Goal: Find contact information: Find contact information

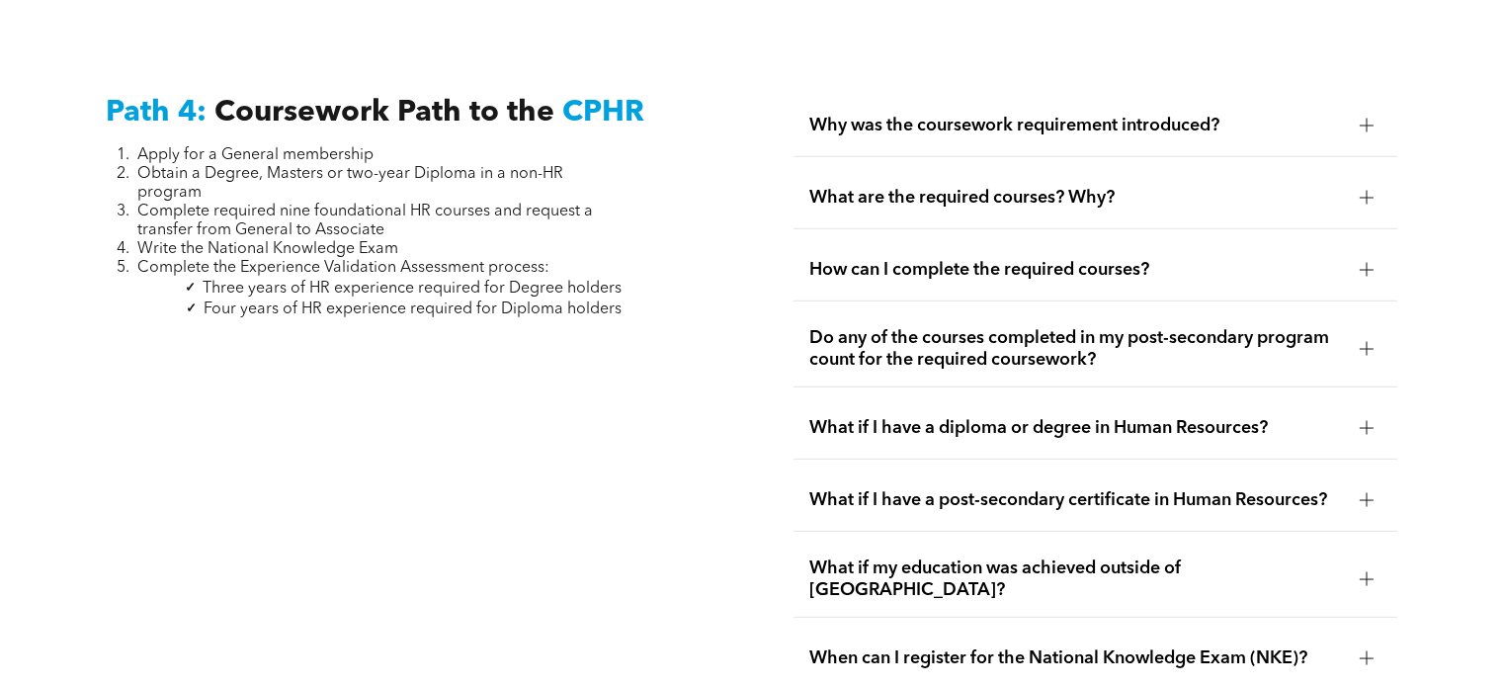
scroll to position [5829, 0]
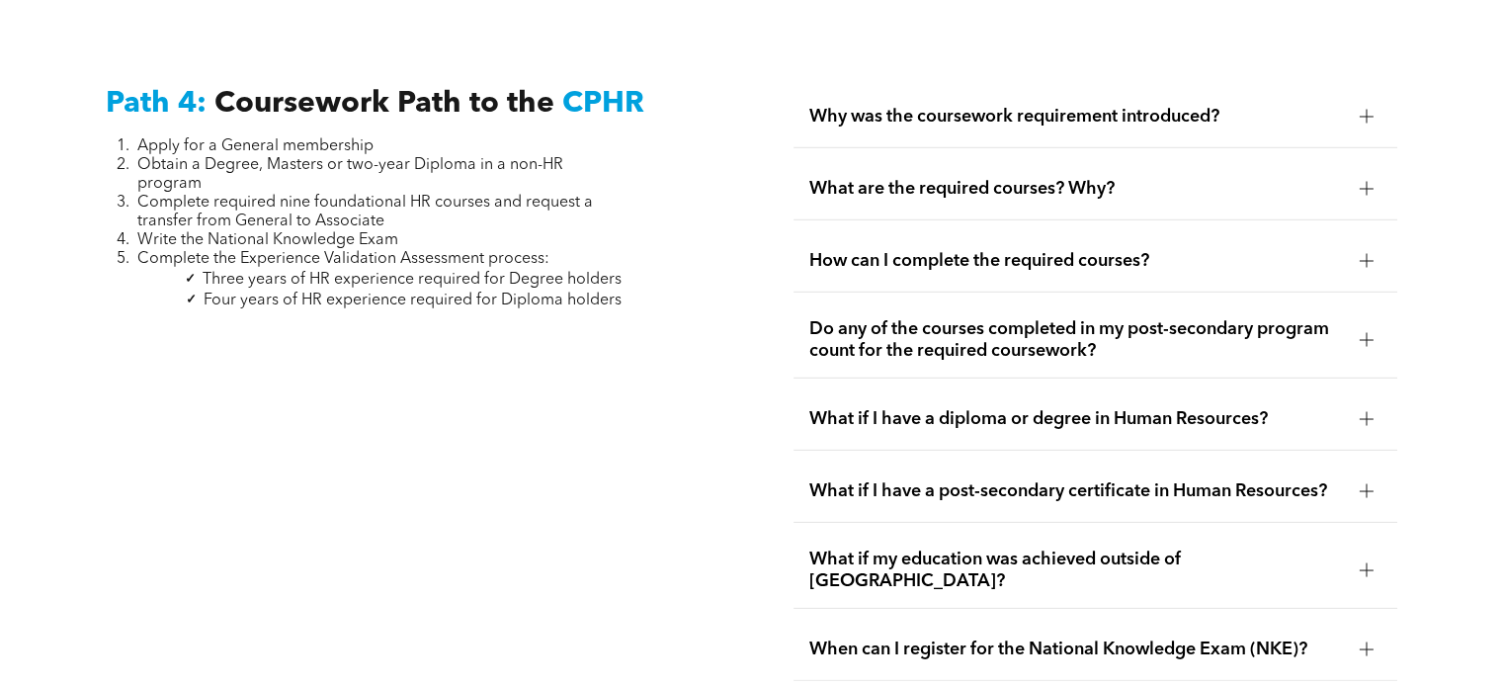
click at [1367, 490] on div at bounding box center [1367, 490] width 14 height 1
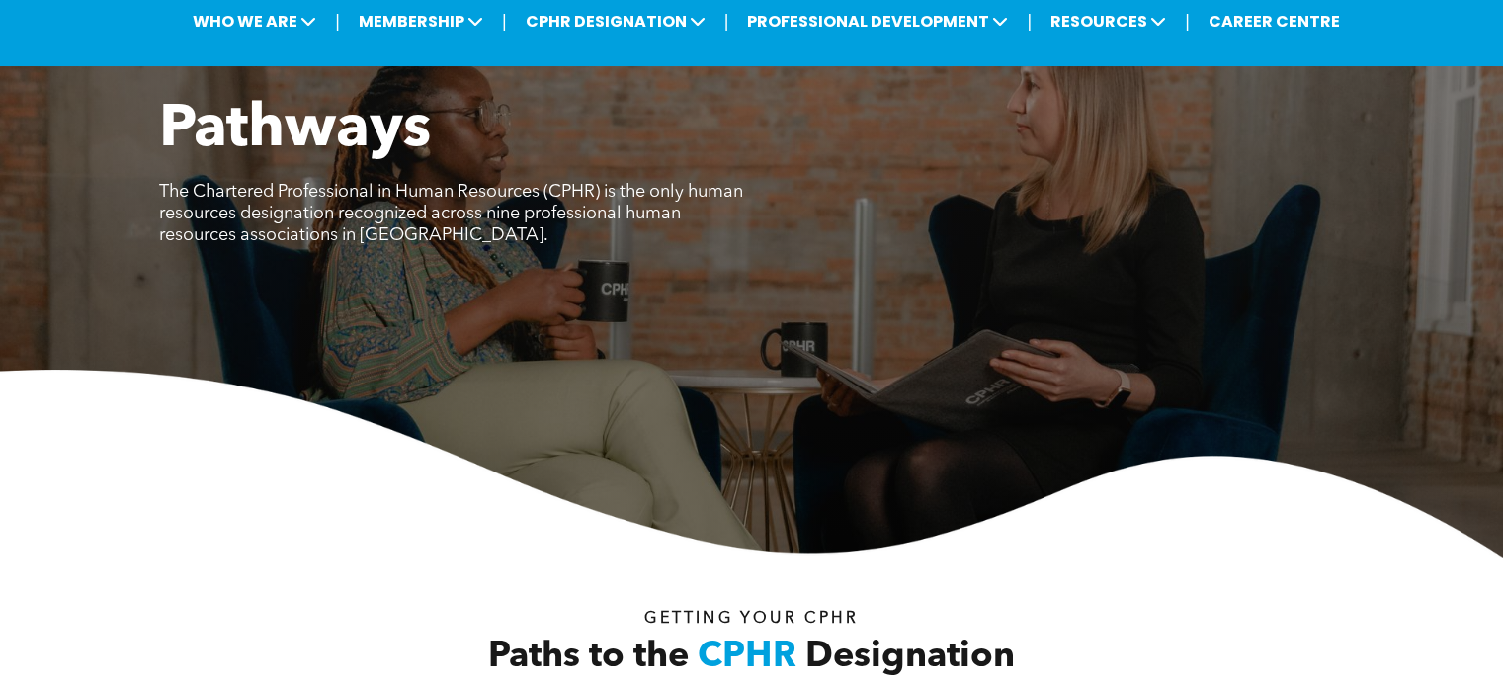
scroll to position [0, 0]
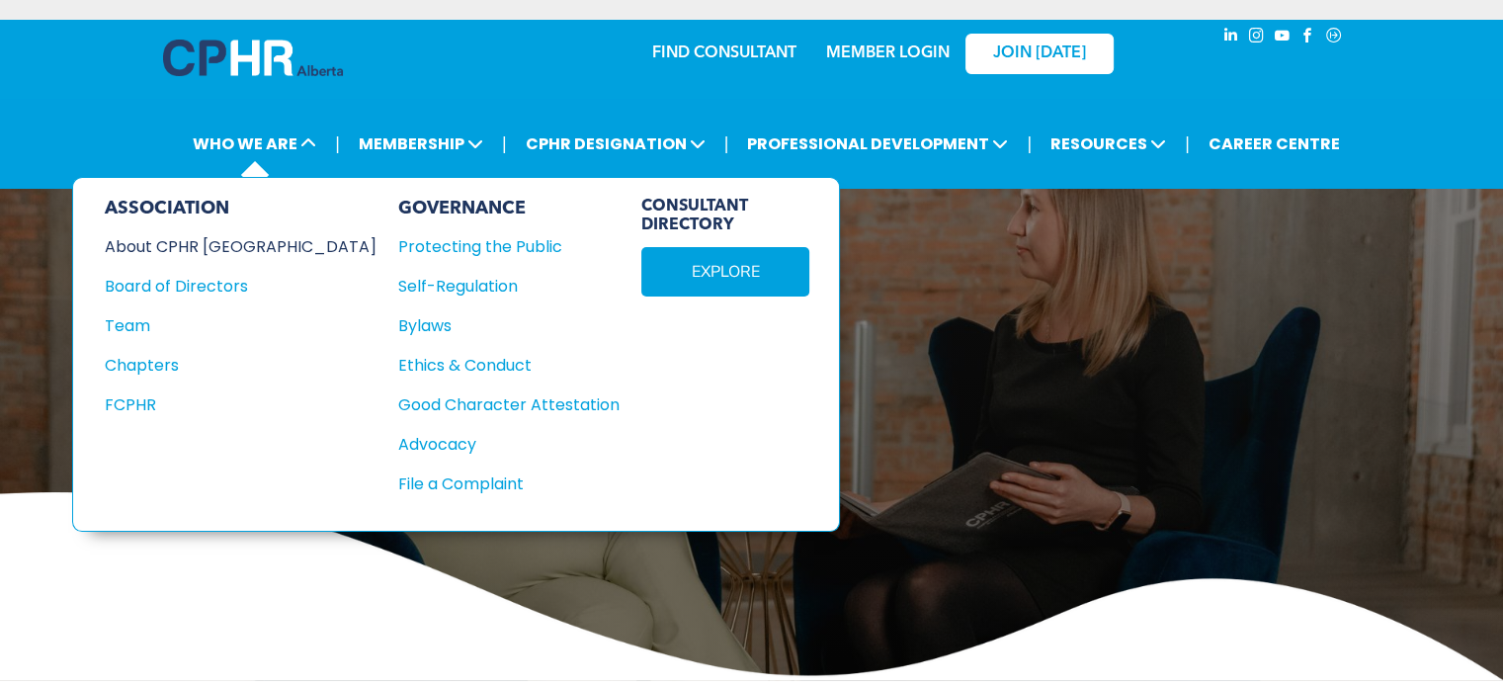
click at [192, 244] on div "About CPHR [GEOGRAPHIC_DATA]" at bounding box center [227, 246] width 245 height 25
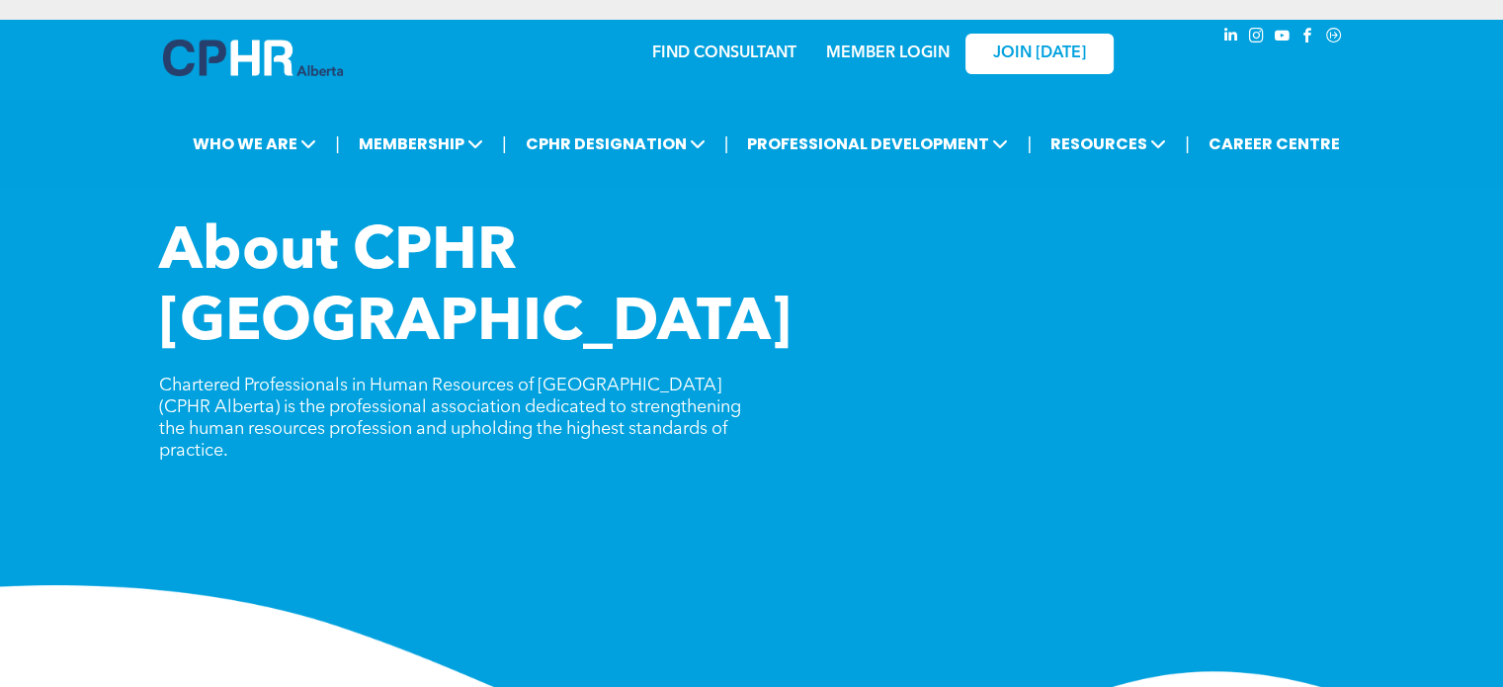
scroll to position [99, 0]
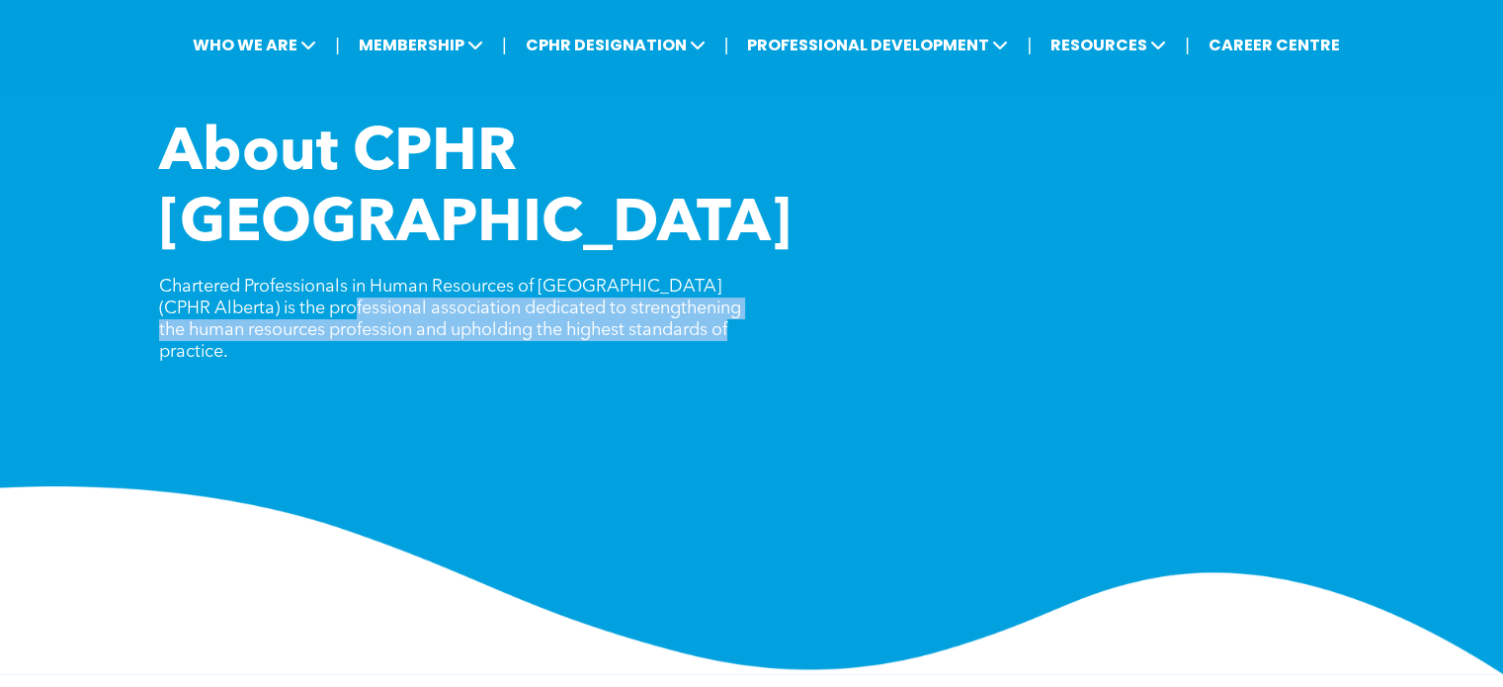
drag, startPoint x: 292, startPoint y: 238, endPoint x: 733, endPoint y: 262, distance: 441.3
click at [733, 276] on p "Chartered Professionals in Human Resources of Alberta (CPHR Alberta) is the pro…" at bounding box center [455, 319] width 593 height 87
copy span "association dedicated to strengthening the human resources profession and uphol…"
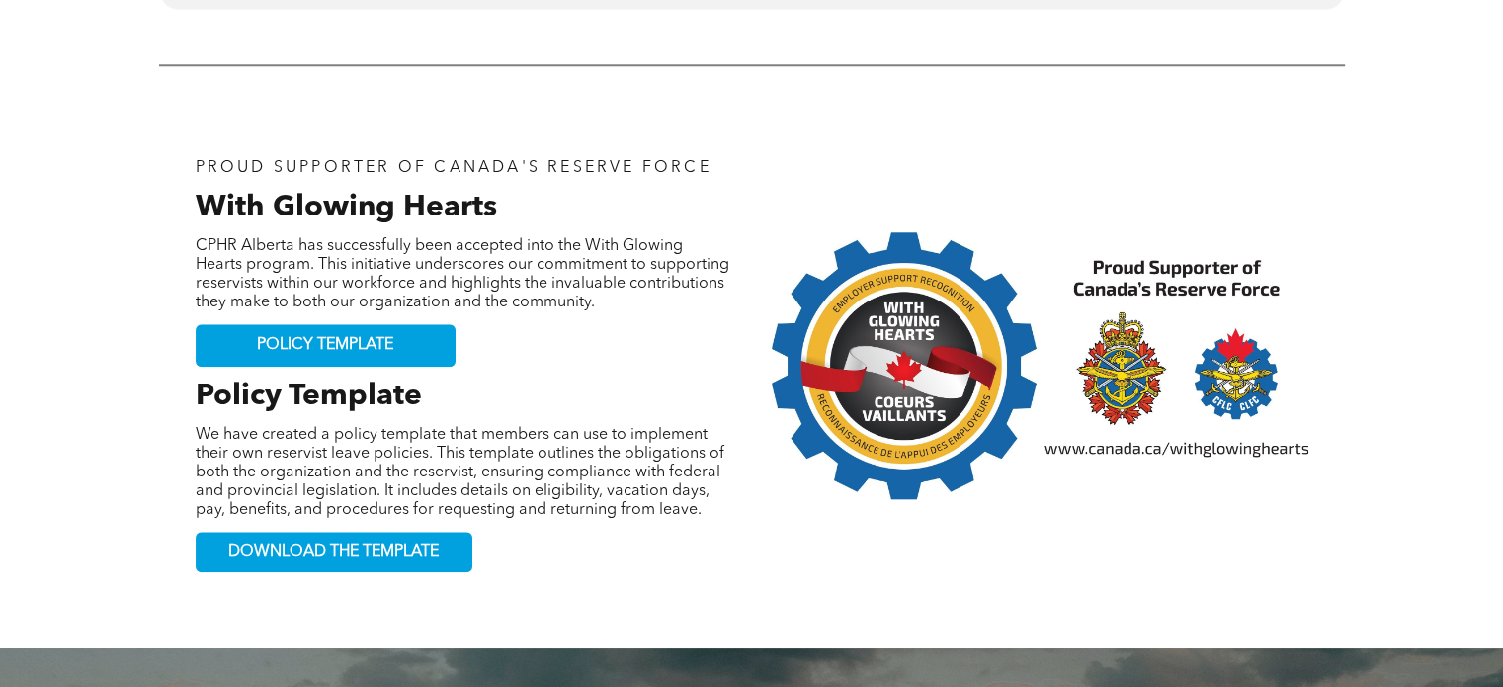
scroll to position [2212, 0]
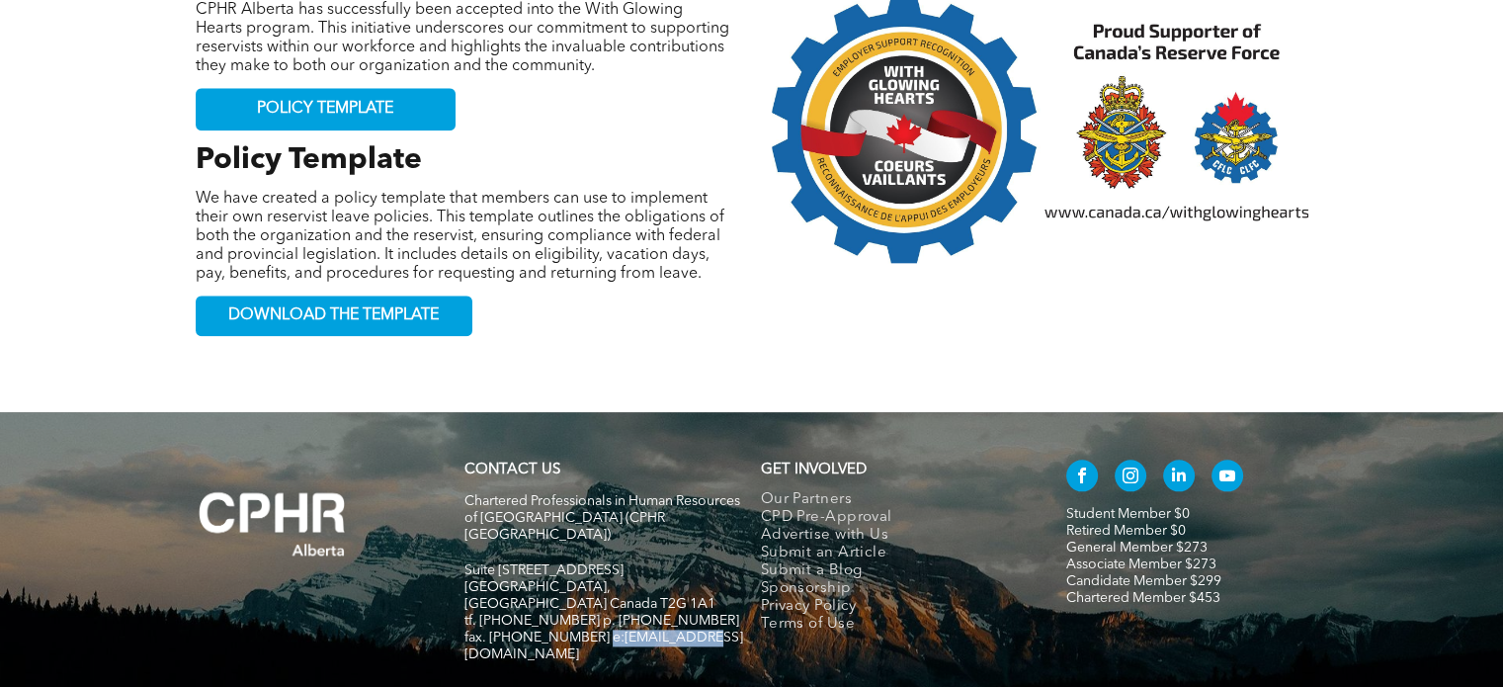
drag, startPoint x: 688, startPoint y: 499, endPoint x: 594, endPoint y: 500, distance: 93.9
click at [594, 630] on span "fax. [PHONE_NUMBER] e:[EMAIL_ADDRESS][DOMAIN_NAME]" at bounding box center [603, 645] width 279 height 31
click at [569, 548] on div "CONTACT US Chartered Professionals in Human Resources of Alberta (CPHR Alberta)…" at bounding box center [751, 586] width 1503 height 348
drag, startPoint x: 590, startPoint y: 493, endPoint x: 695, endPoint y: 493, distance: 104.7
click at [695, 629] on h5 "fax. [PHONE_NUMBER] e:[EMAIL_ADDRESS][DOMAIN_NAME]" at bounding box center [603, 646] width 279 height 34
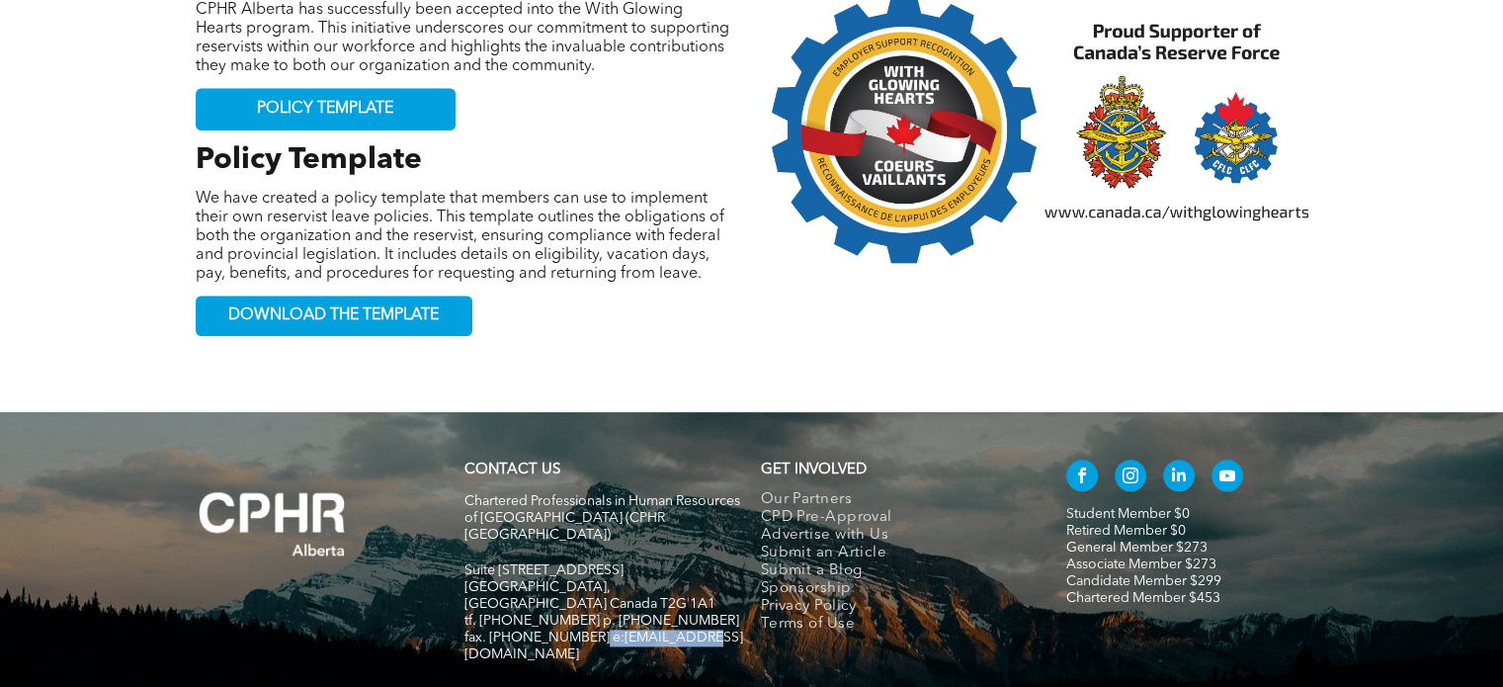
click at [692, 629] on h5 "fax. [PHONE_NUMBER] e:[EMAIL_ADDRESS][DOMAIN_NAME]" at bounding box center [603, 646] width 279 height 34
drag, startPoint x: 691, startPoint y: 493, endPoint x: 593, endPoint y: 498, distance: 97.9
click at [593, 629] on h5 "fax. [PHONE_NUMBER] e:[EMAIL_ADDRESS][DOMAIN_NAME]" at bounding box center [603, 646] width 279 height 34
copy span "info@cphrab.ca"
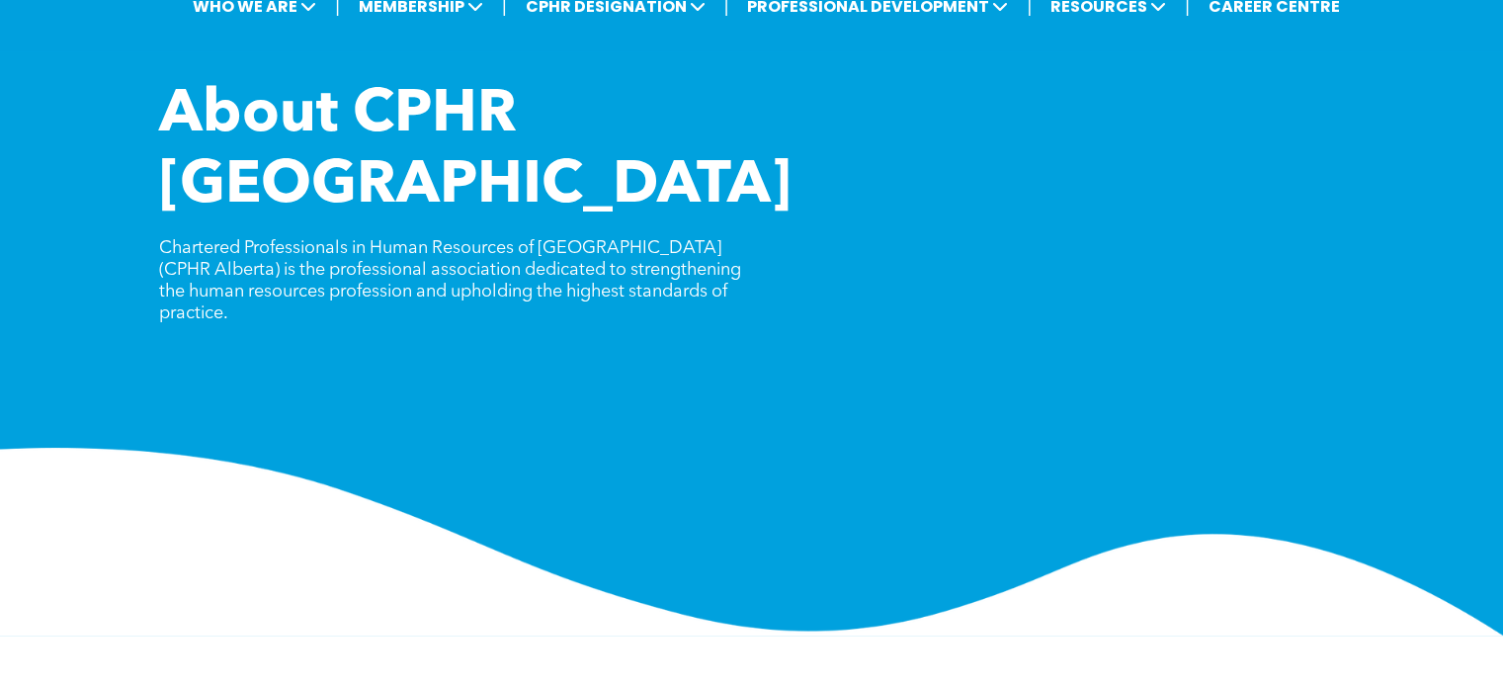
scroll to position [0, 0]
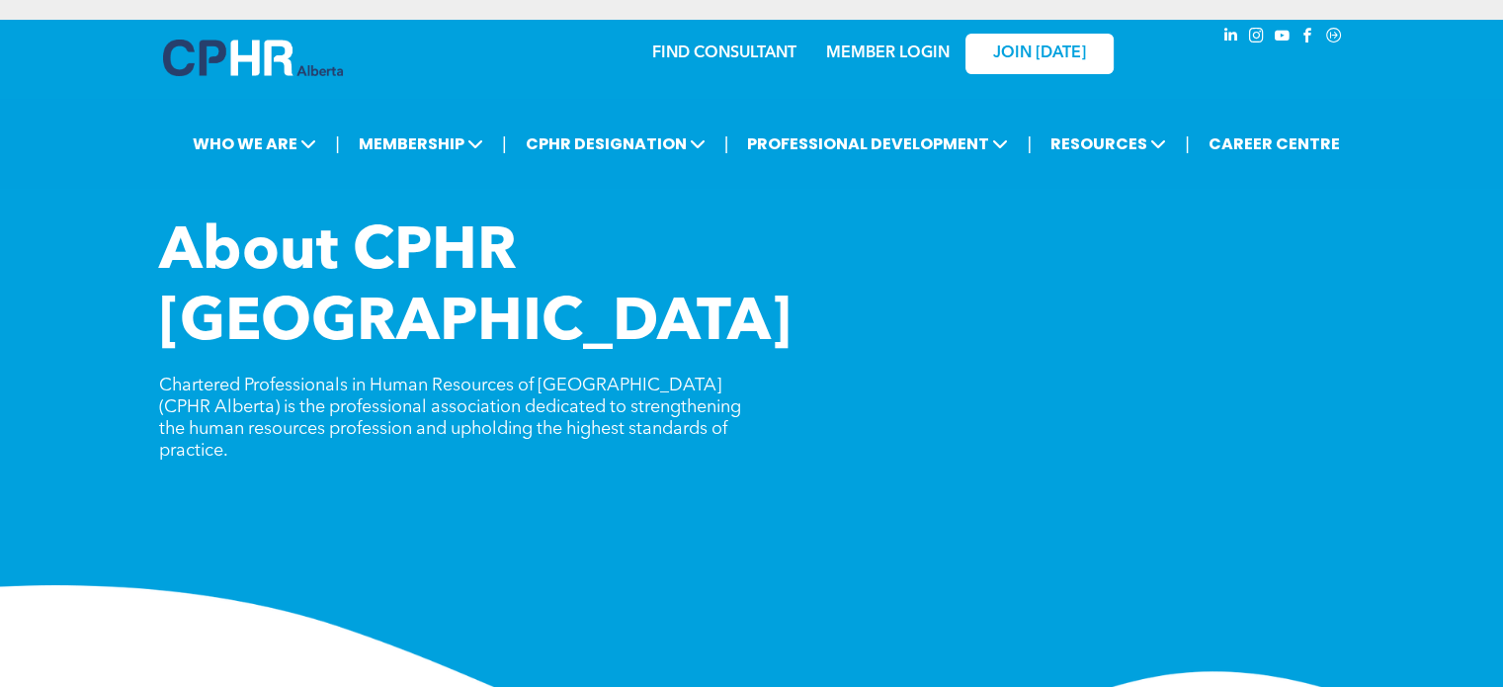
click at [259, 50] on img at bounding box center [253, 58] width 180 height 37
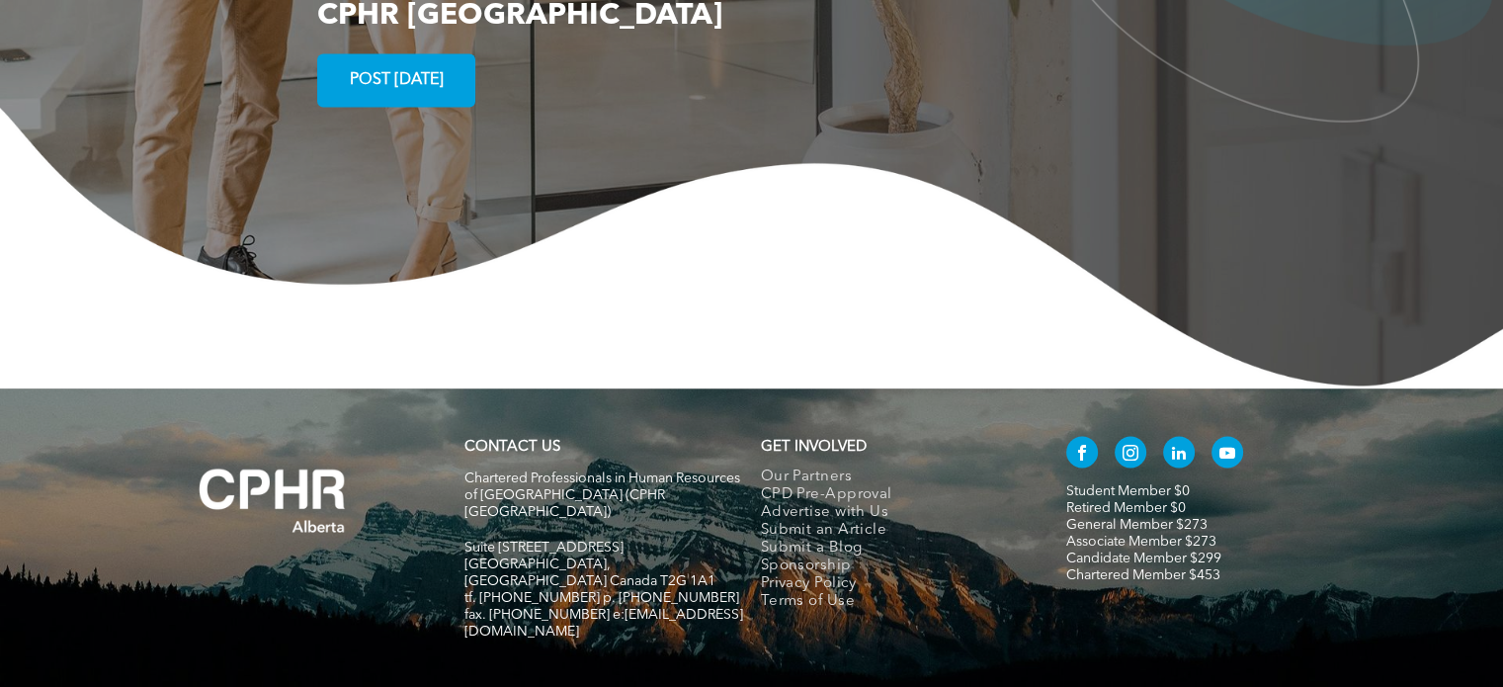
scroll to position [3735, 0]
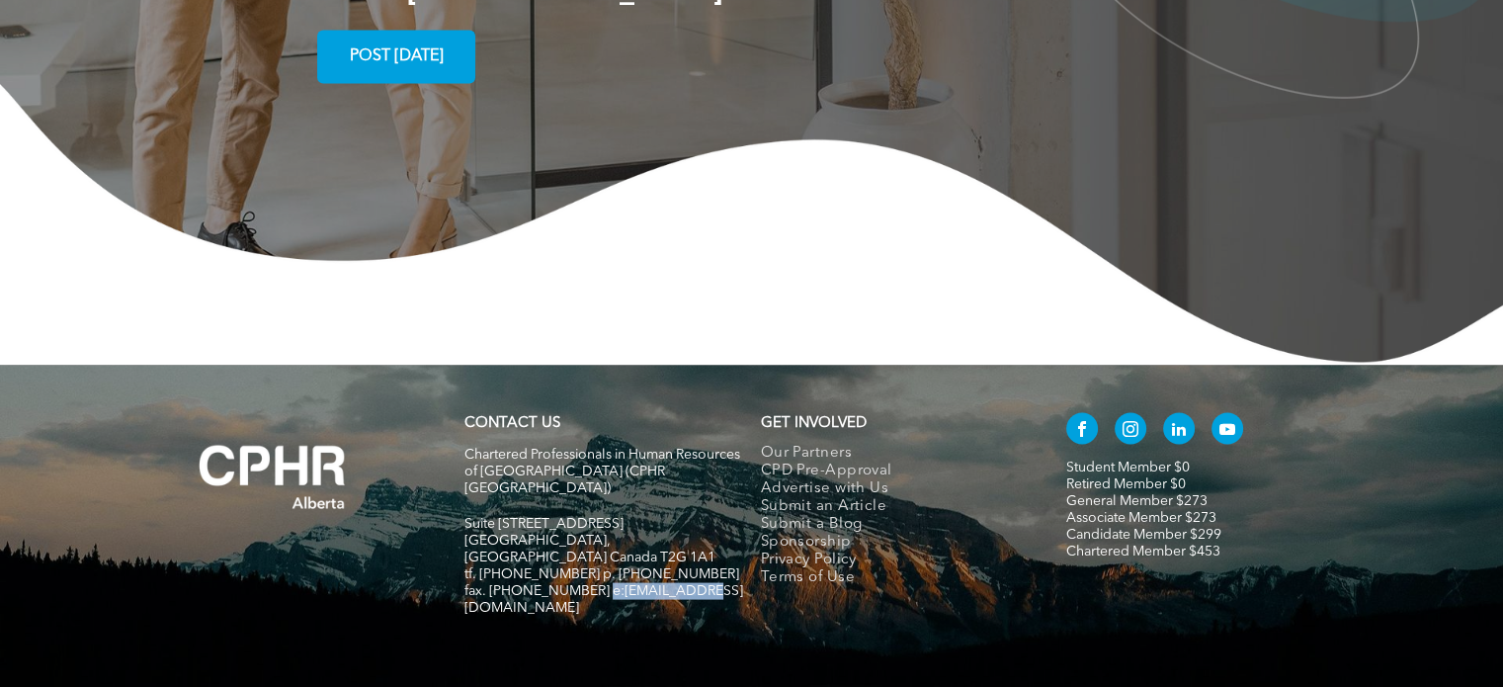
drag, startPoint x: 690, startPoint y: 493, endPoint x: 594, endPoint y: 500, distance: 96.1
click at [594, 500] on div "Chartered Professionals in Human Resources of Alberta (CPHR Alberta) Suite 320,…" at bounding box center [603, 540] width 279 height 192
copy span "info@cphrab.ca"
